Goal: Task Accomplishment & Management: Complete application form

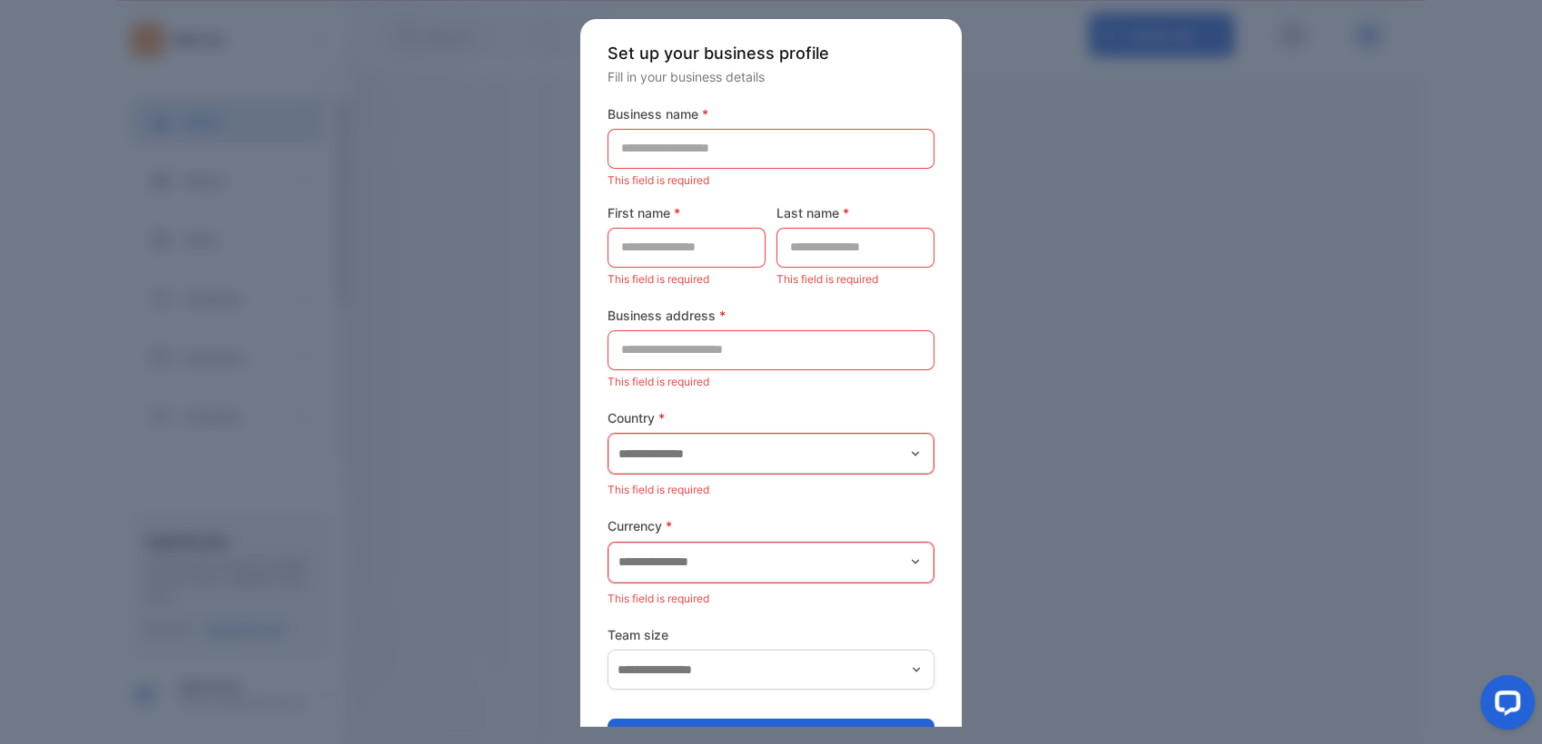
click at [1068, 346] on div at bounding box center [771, 372] width 1542 height 744
click at [1020, 377] on div at bounding box center [771, 372] width 1542 height 744
click at [1025, 371] on div at bounding box center [771, 372] width 1542 height 744
click at [1046, 338] on div at bounding box center [771, 372] width 1542 height 744
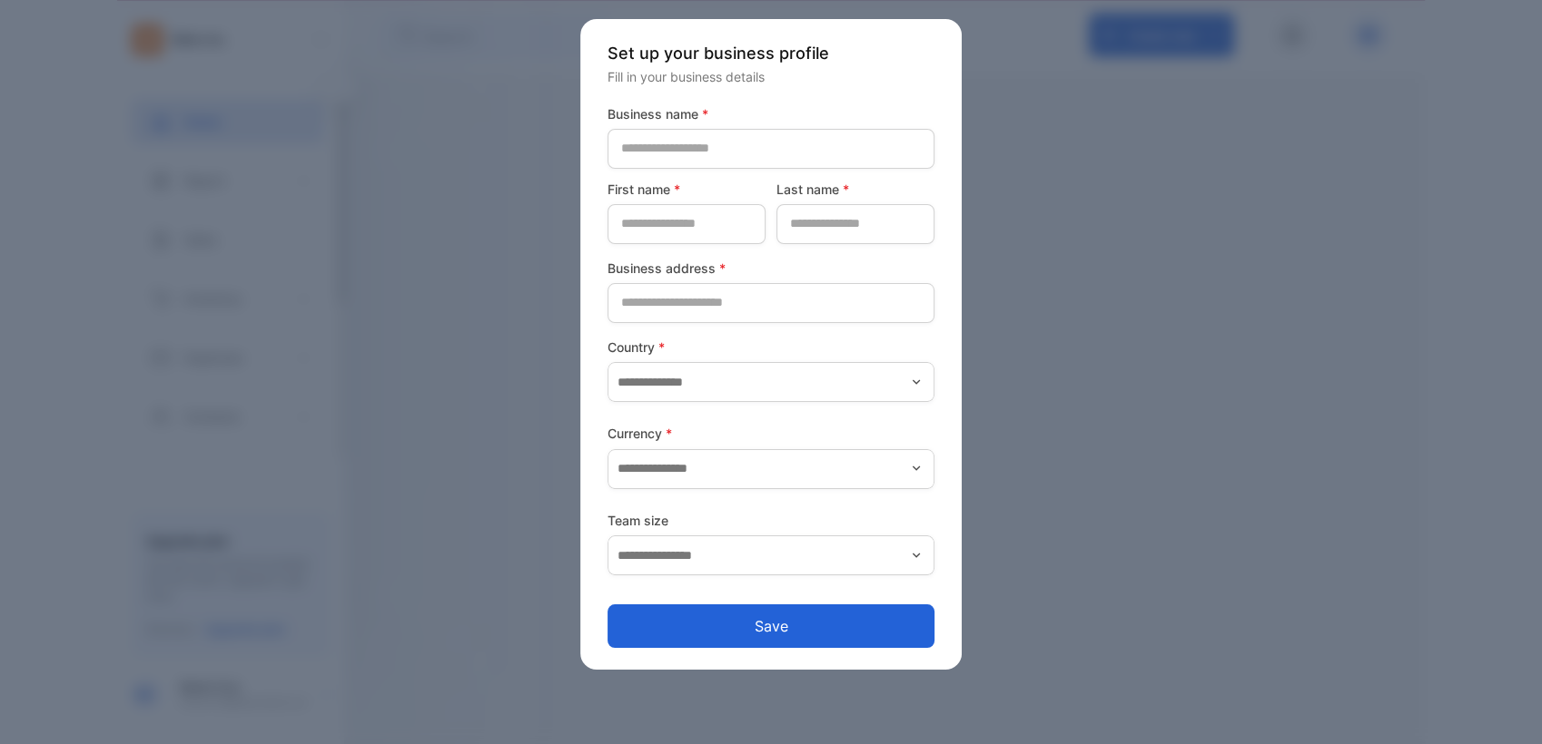
click at [590, 670] on div at bounding box center [771, 372] width 1542 height 744
drag, startPoint x: 514, startPoint y: 652, endPoint x: 508, endPoint y: 498, distance: 153.5
click at [517, 645] on div at bounding box center [771, 372] width 1542 height 744
click at [527, 280] on div at bounding box center [771, 372] width 1542 height 744
